Goal: Entertainment & Leisure: Consume media (video, audio)

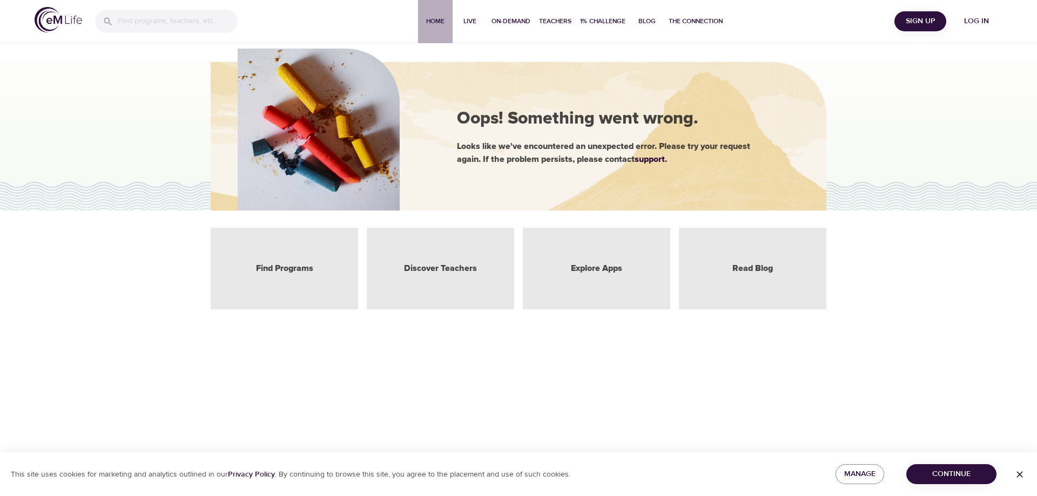
click at [431, 21] on span "Home" at bounding box center [435, 21] width 26 height 11
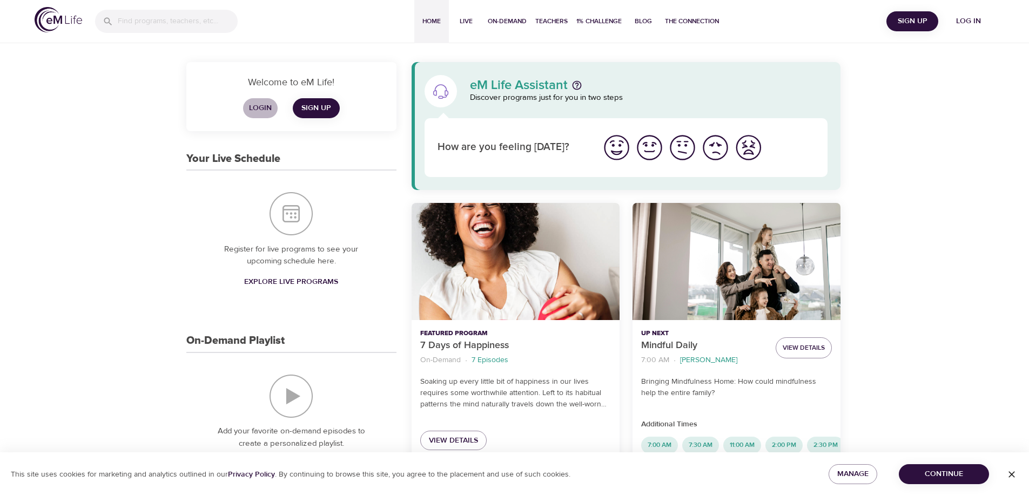
click at [258, 106] on span "Login" at bounding box center [260, 109] width 26 height 14
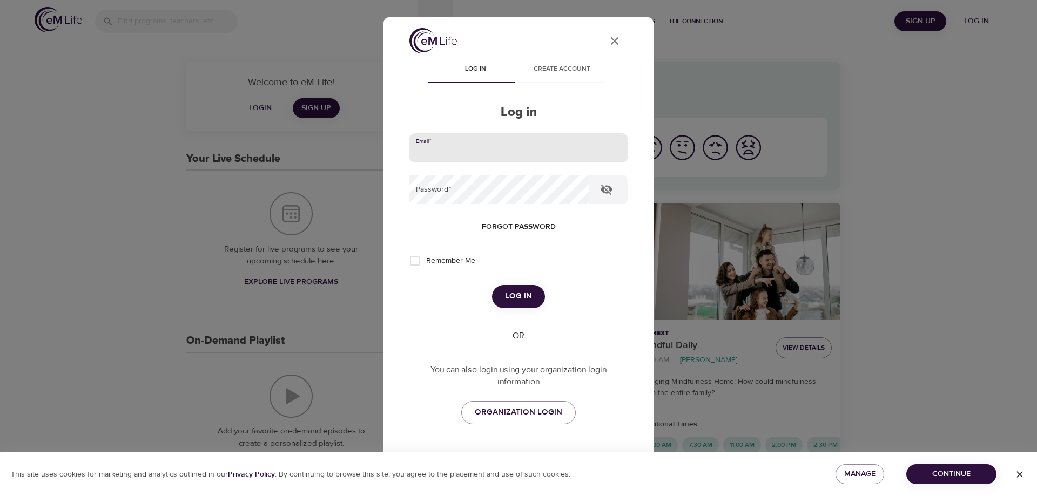
click at [438, 152] on input "email" at bounding box center [518, 147] width 218 height 29
click at [449, 161] on input "wilsonjk" at bounding box center [518, 147] width 218 height 29
type input "[EMAIL_ADDRESS][DOMAIN_NAME]"
click at [519, 293] on span "Log in" at bounding box center [518, 297] width 27 height 14
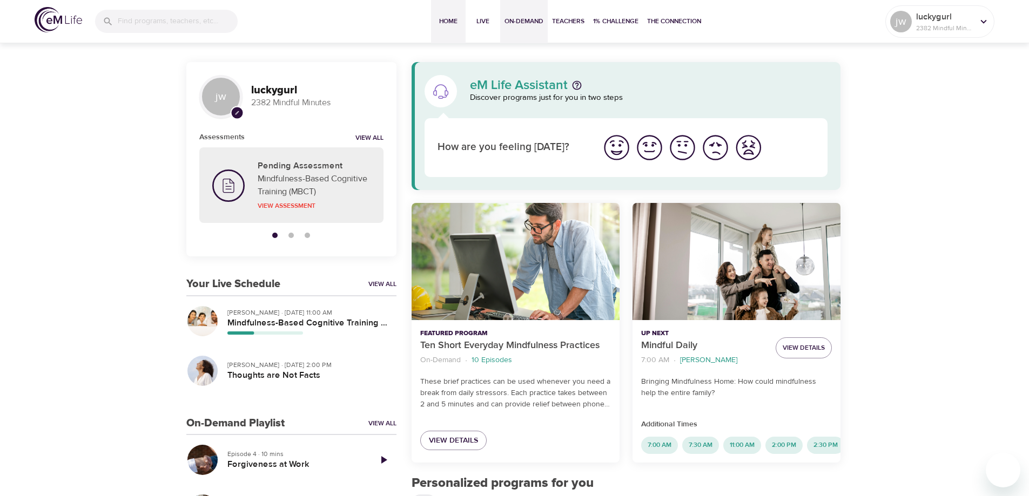
click at [528, 22] on span "On-Demand" at bounding box center [524, 21] width 39 height 11
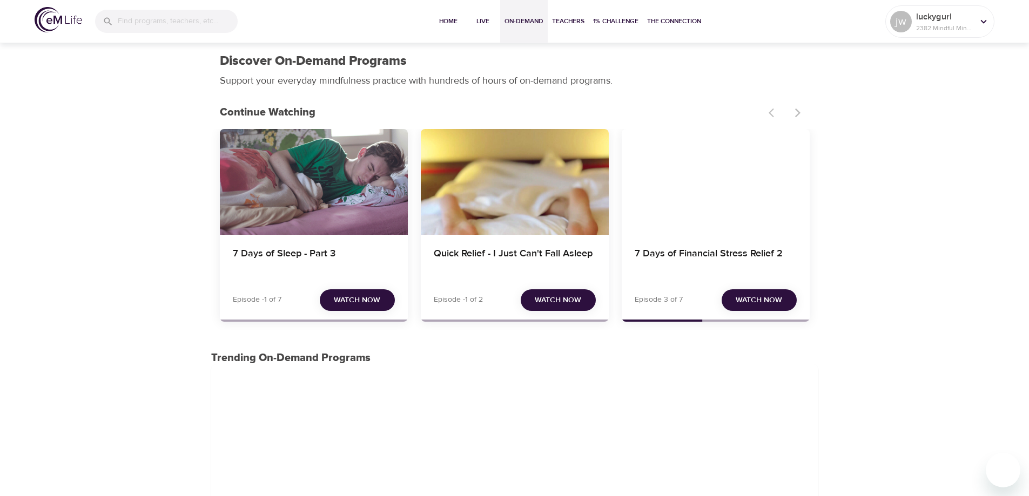
click at [547, 299] on span "Watch Now" at bounding box center [558, 301] width 46 height 14
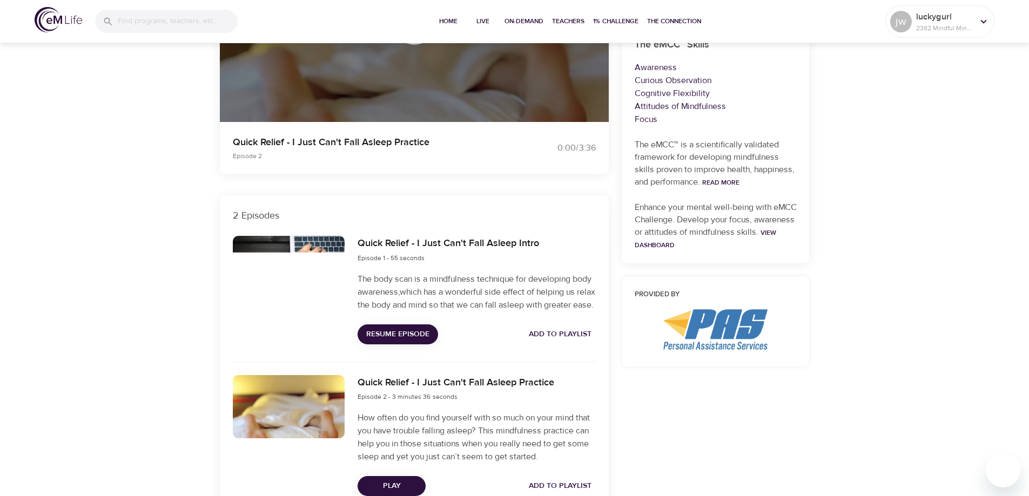
scroll to position [270, 0]
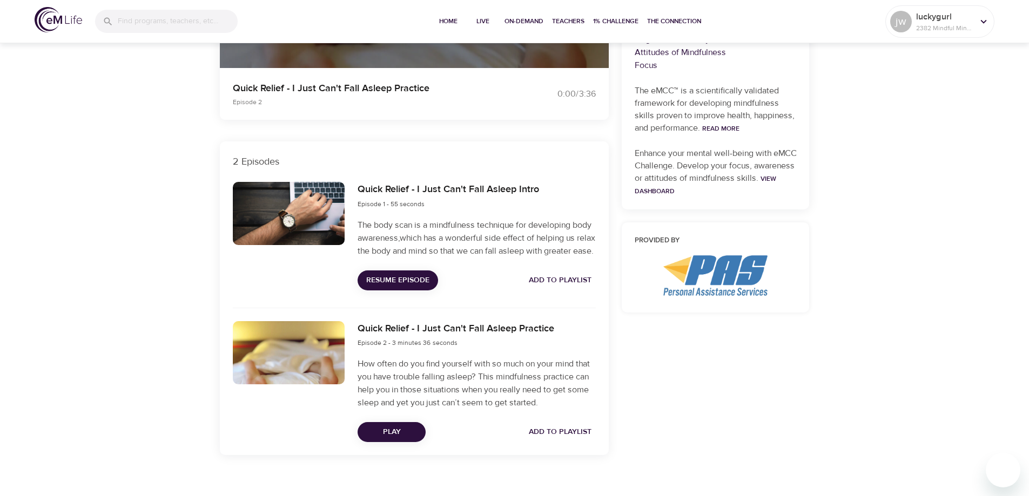
click at [392, 439] on span "Play" at bounding box center [391, 433] width 51 height 14
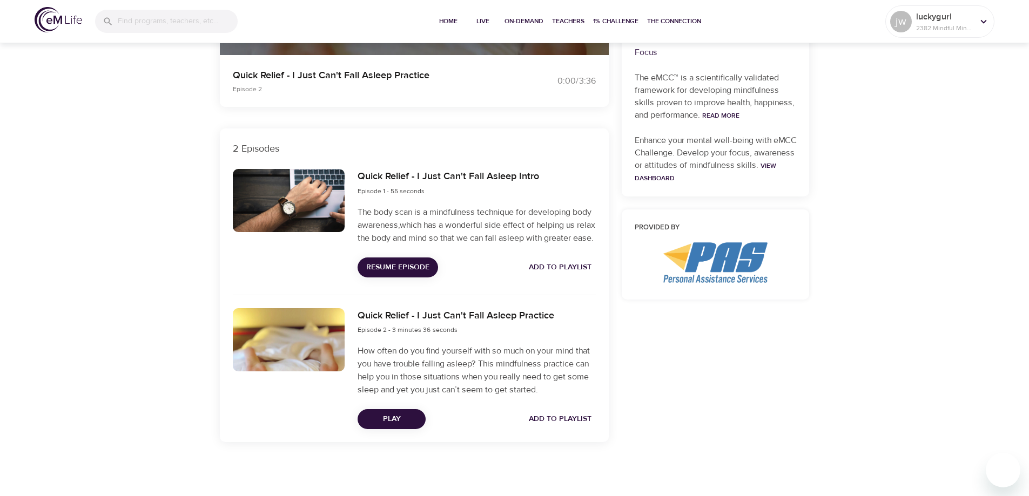
scroll to position [296, 0]
click at [399, 422] on span "Play" at bounding box center [391, 420] width 51 height 14
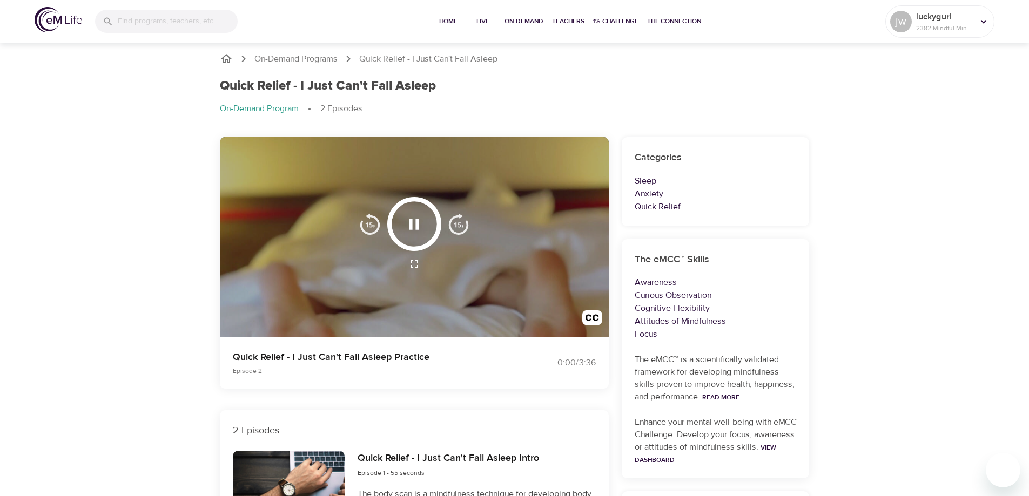
scroll to position [0, 0]
